Goal: Ask a question

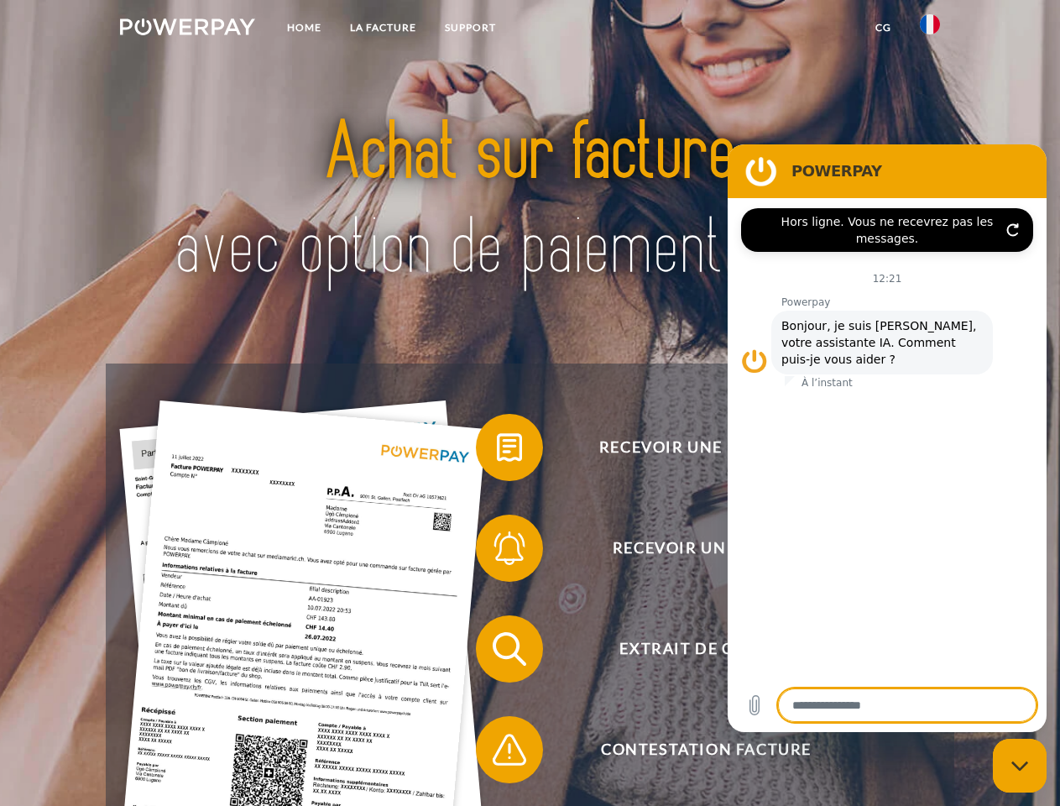
click at [187, 29] on img at bounding box center [187, 26] width 135 height 17
click at [930, 29] on img at bounding box center [930, 24] width 20 height 20
click at [883, 28] on link "CG" at bounding box center [883, 28] width 44 height 30
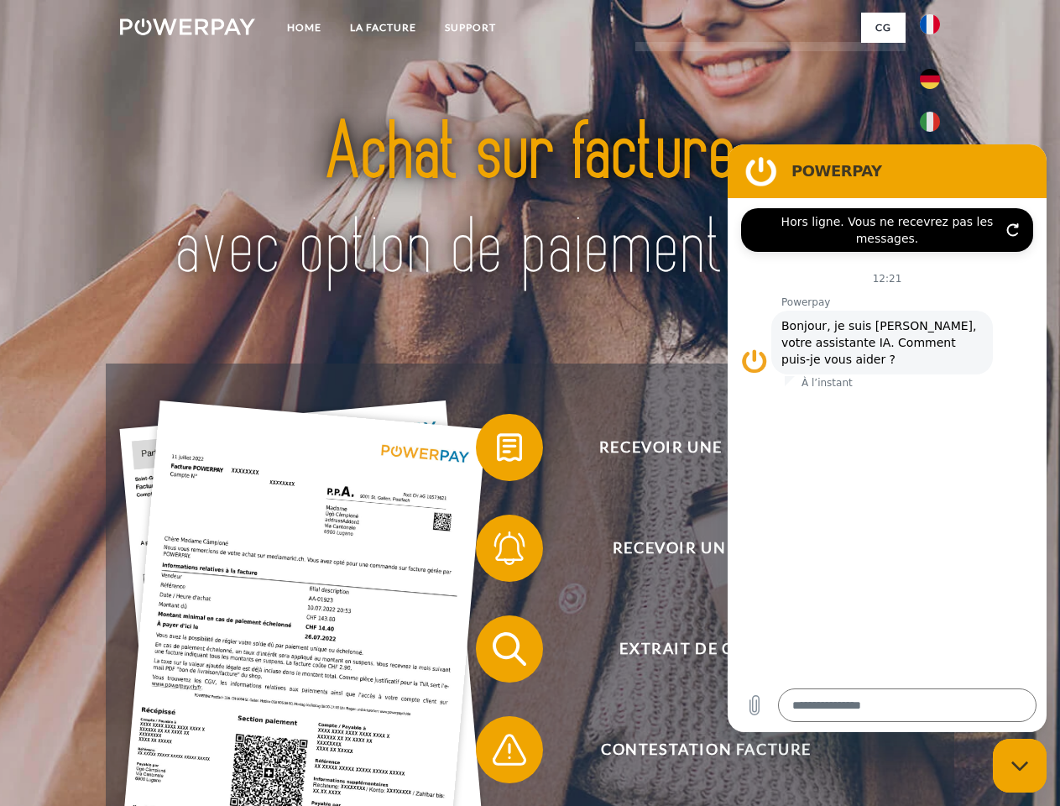
click at [497, 451] on span at bounding box center [484, 447] width 84 height 84
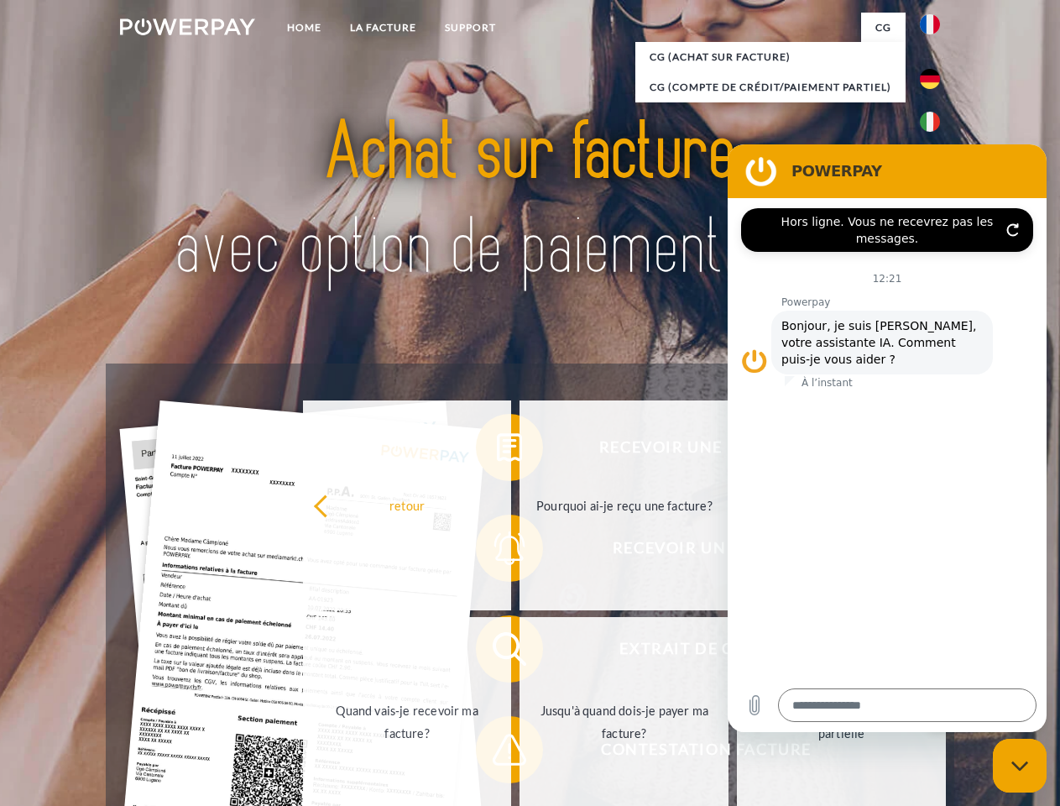
click at [520, 551] on link "Pourquoi ai-je reçu une facture?" at bounding box center [624, 505] width 209 height 210
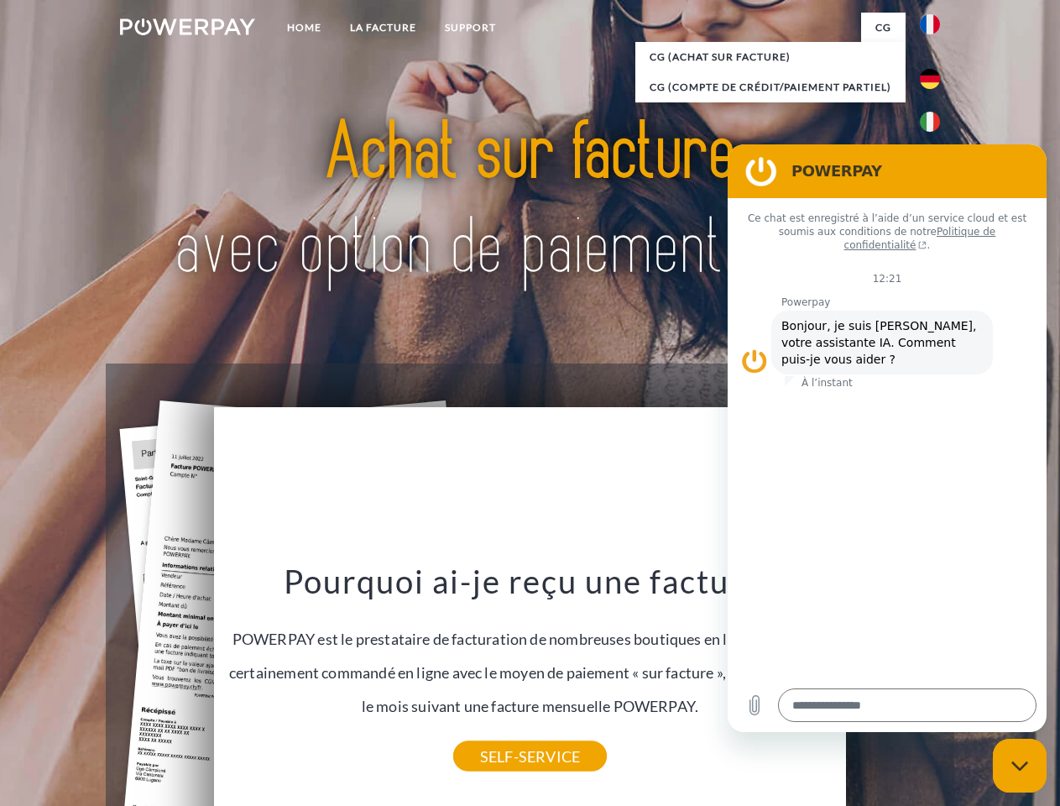
click at [497, 652] on div "Pourquoi ai-je reçu une facture? POWERPAY est le prestataire de facturation de …" at bounding box center [530, 659] width 613 height 196
click at [497, 753] on link "SELF-SERVICE" at bounding box center [530, 756] width 154 height 30
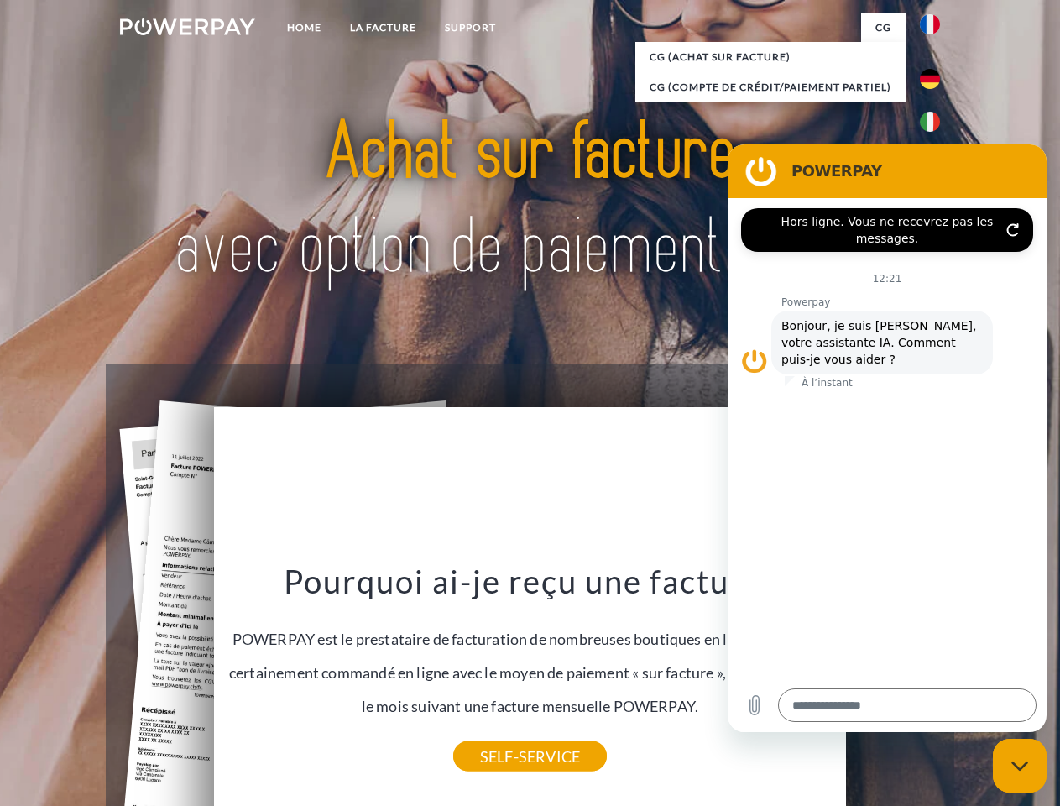
click at [1020, 765] on icon "Fermer la fenêtre de messagerie" at bounding box center [1020, 765] width 18 height 11
type textarea "*"
